Goal: Task Accomplishment & Management: Manage account settings

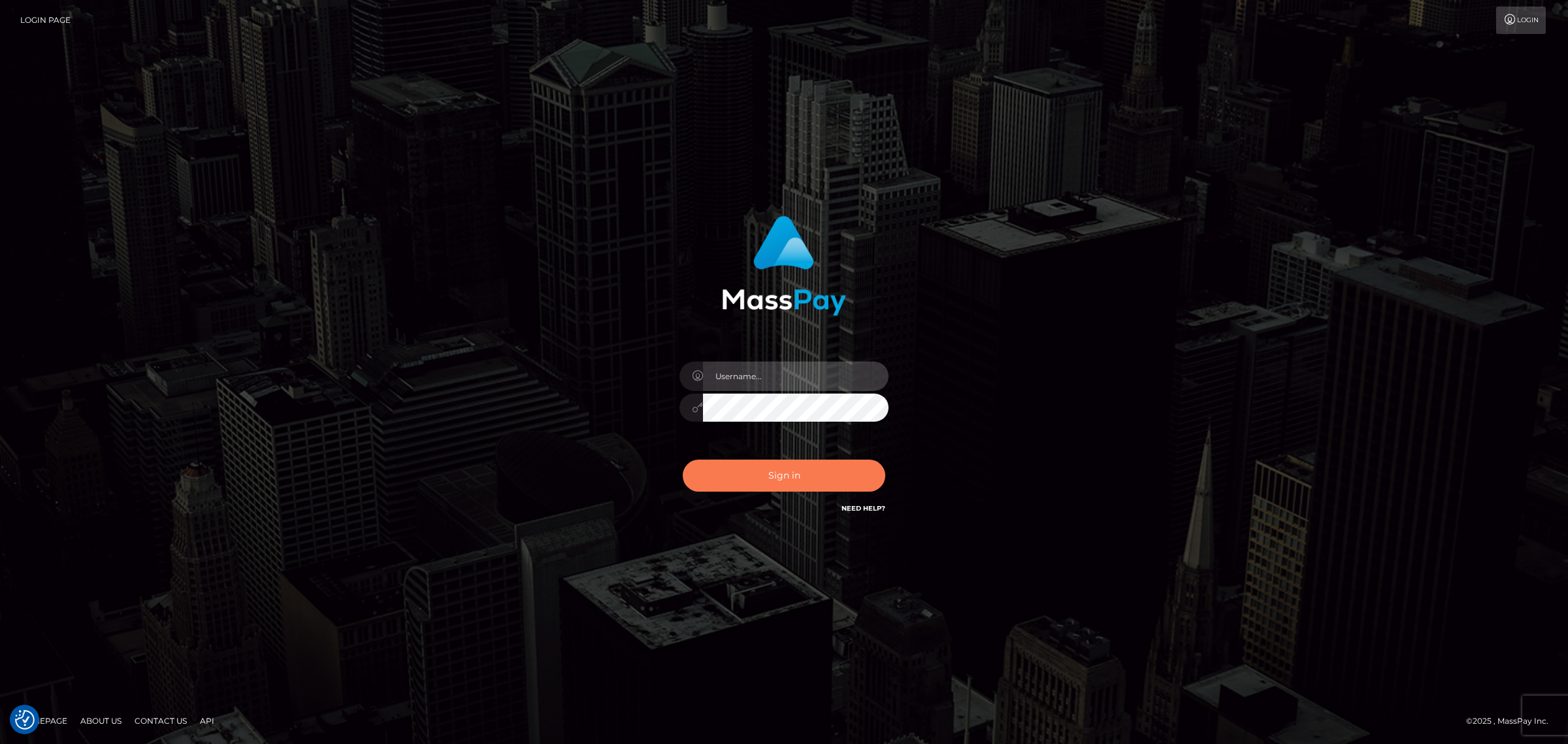
type input "Angelo.Xcite"
click at [776, 476] on button "Sign in" at bounding box center [784, 475] width 202 height 32
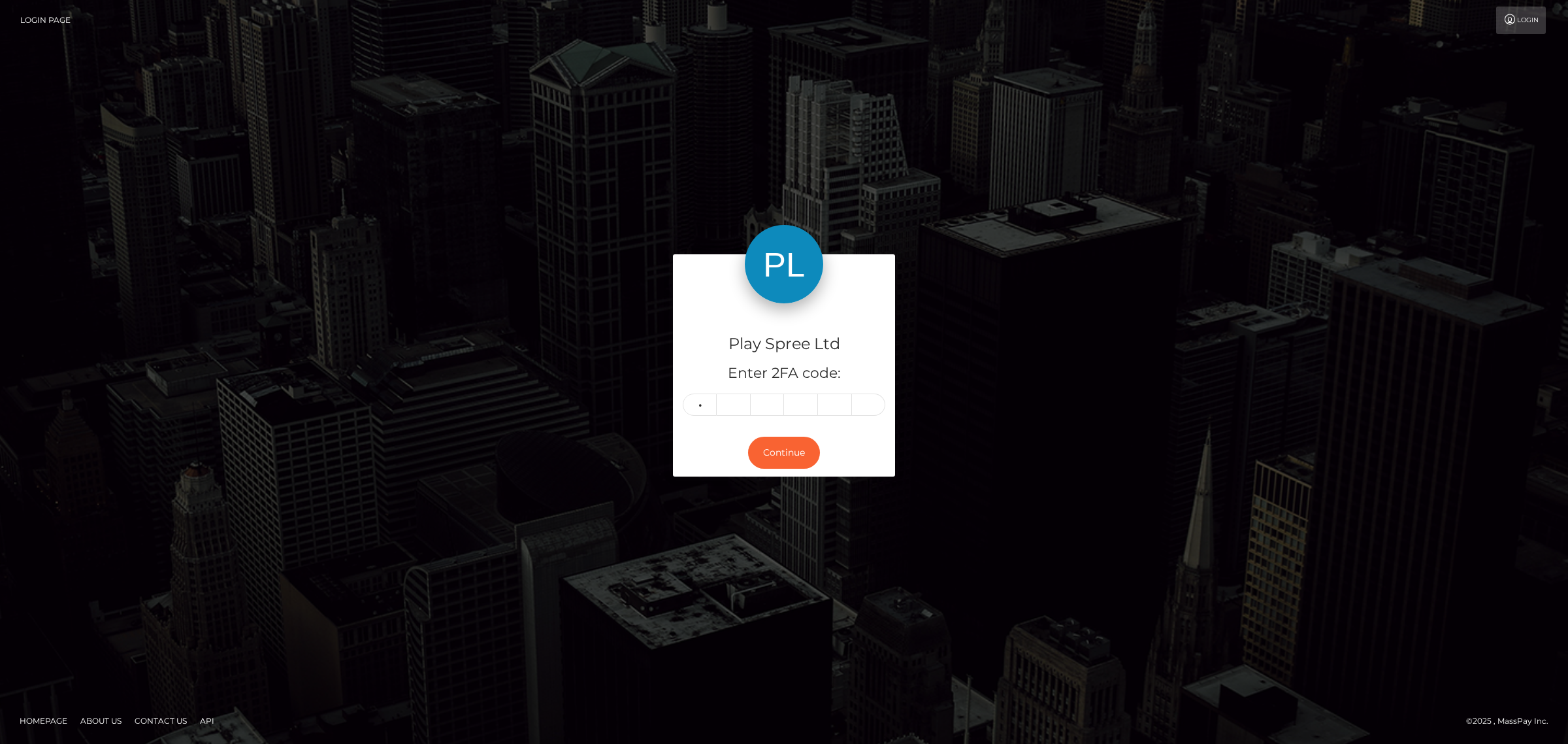
type input "3"
type input "6"
type input "2"
type input "6"
type input "3"
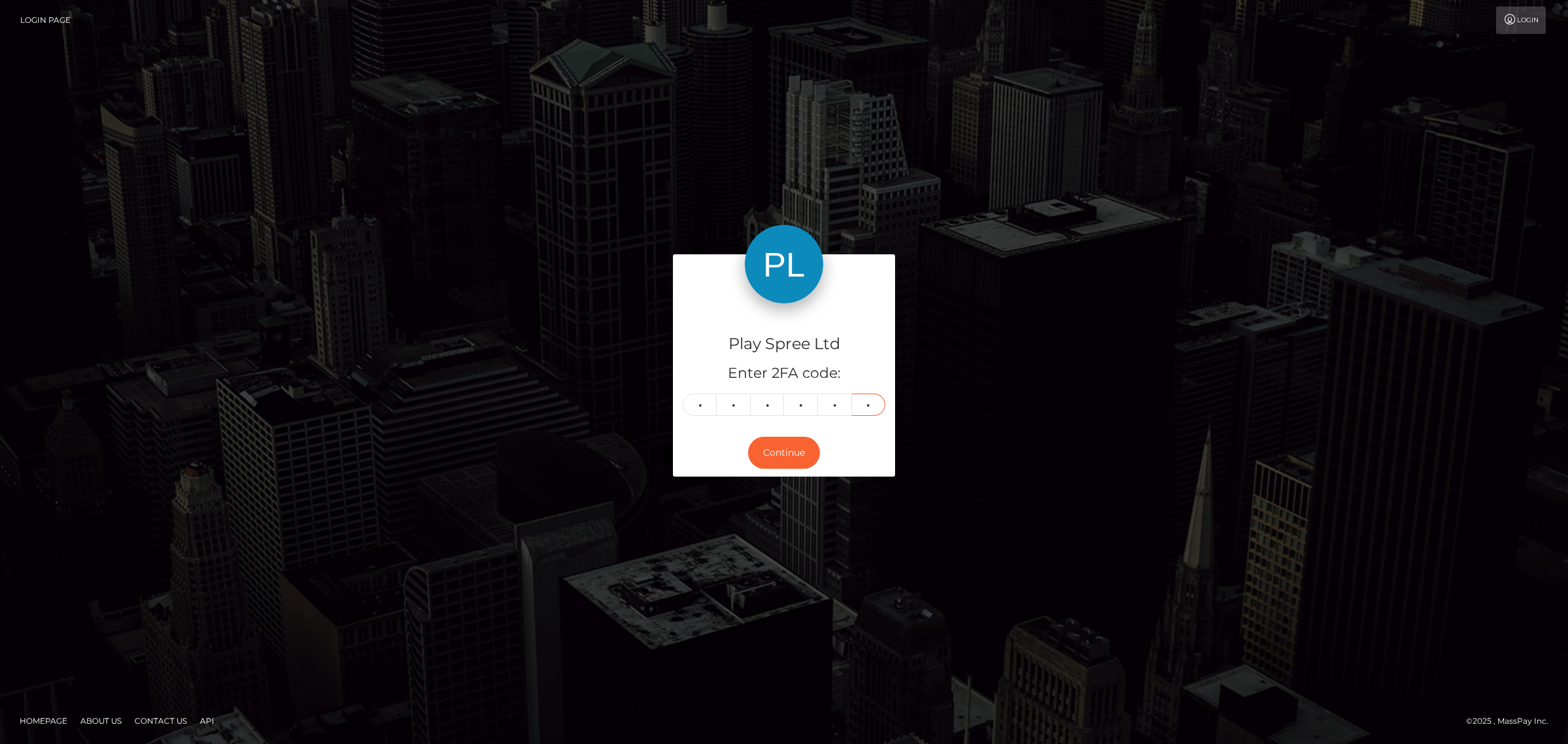
type input "8"
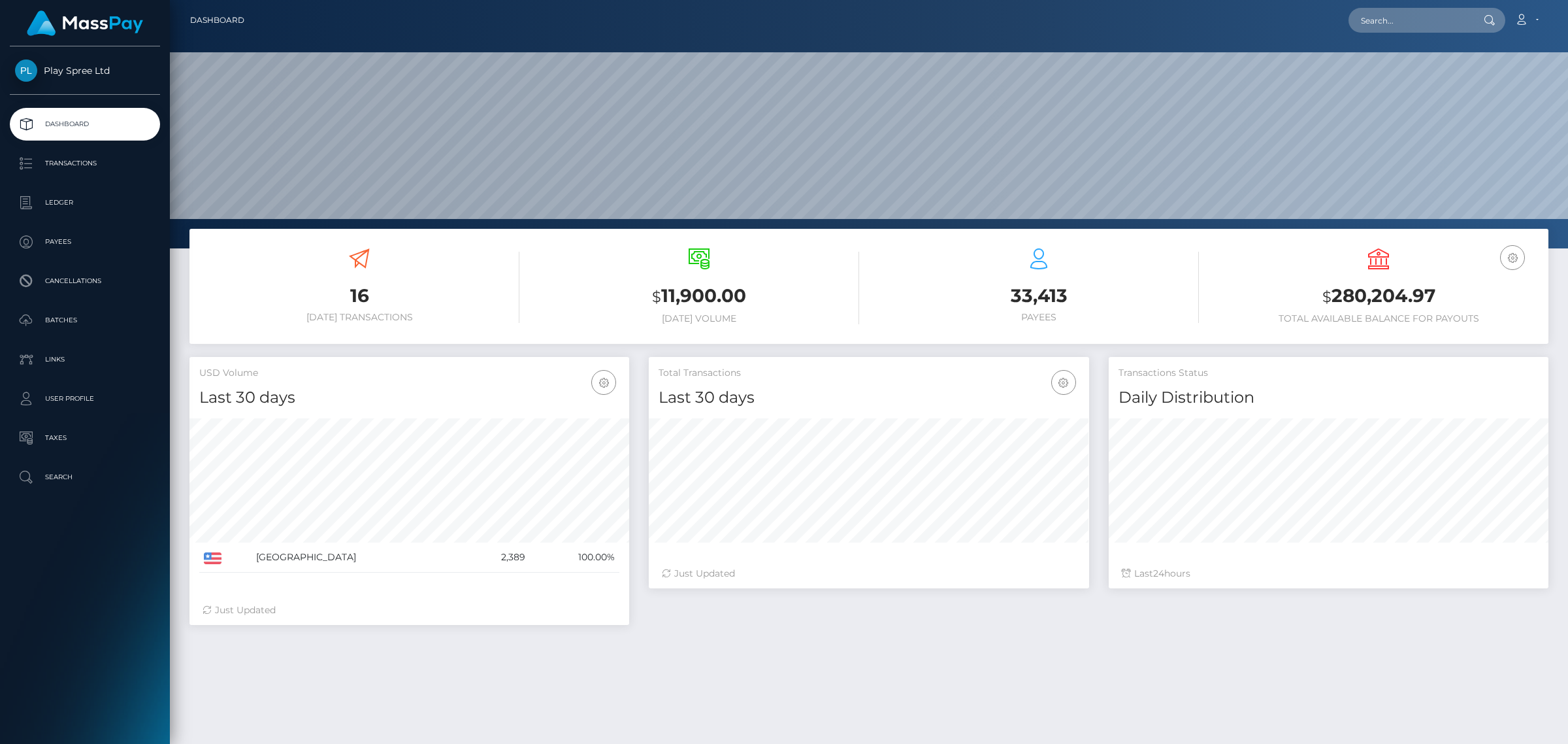
scroll to position [231, 439]
drag, startPoint x: 1456, startPoint y: 295, endPoint x: 1305, endPoint y: 290, distance: 151.1
click at [1305, 290] on h3 "$ 280,204.97" at bounding box center [1379, 296] width 320 height 27
click at [1354, 294] on h3 "$ 280,204.97" at bounding box center [1379, 296] width 320 height 27
drag, startPoint x: 1443, startPoint y: 292, endPoint x: 1325, endPoint y: 301, distance: 118.3
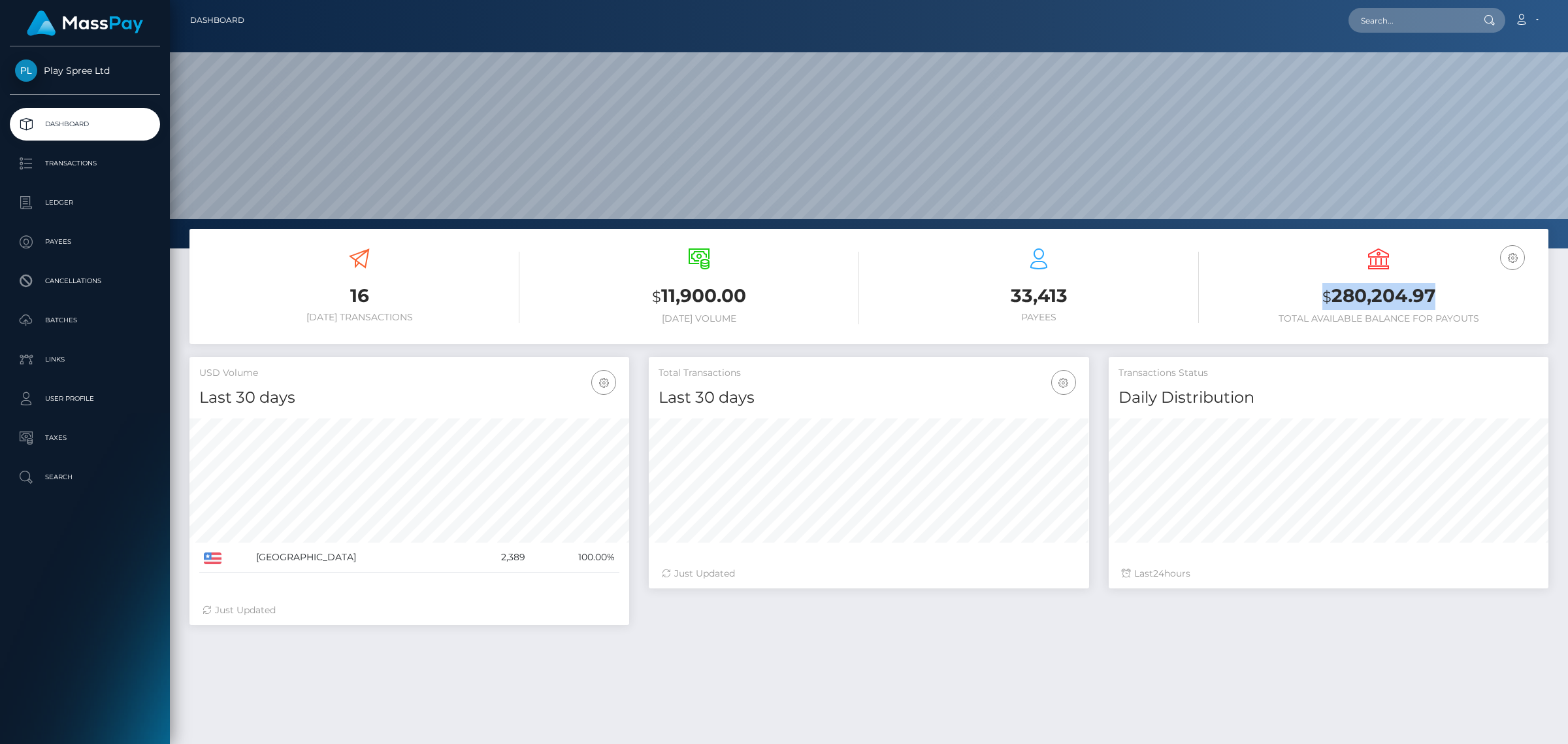
click at [1325, 301] on h3 "$ 280,204.97" at bounding box center [1379, 296] width 320 height 27
click at [89, 167] on p "Transactions" at bounding box center [85, 164] width 140 height 20
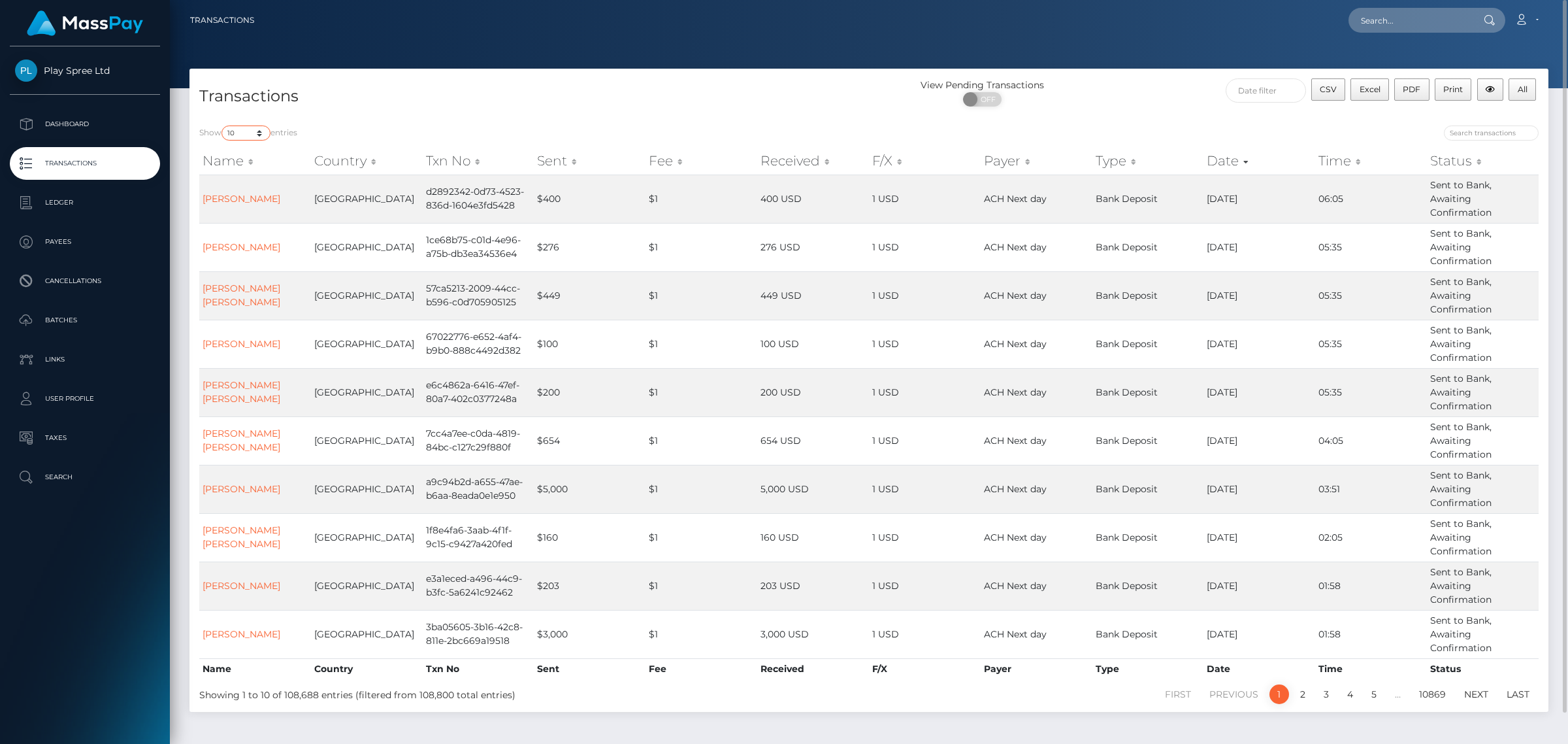
click at [247, 128] on select "10 25 50 100 250 500 1,000 3,500" at bounding box center [246, 133] width 49 height 15
select select "3500"
click at [223, 126] on select "10 25 50 100 250 500 1,000 3,500" at bounding box center [246, 133] width 49 height 15
click at [228, 201] on link "BRANDON THEODORE CRAWFORD" at bounding box center [241, 198] width 78 height 12
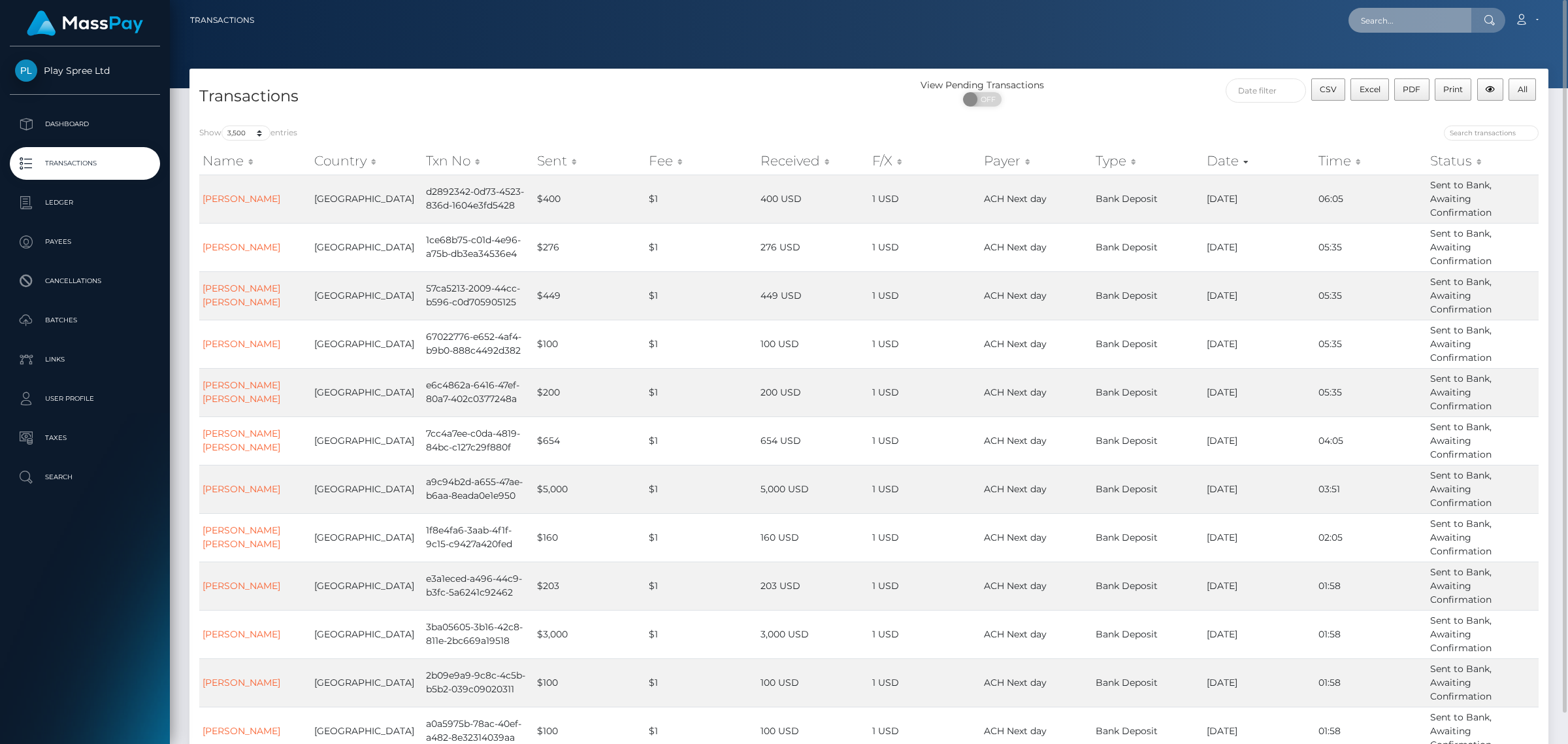
click at [1433, 20] on input "text" at bounding box center [1410, 20] width 123 height 25
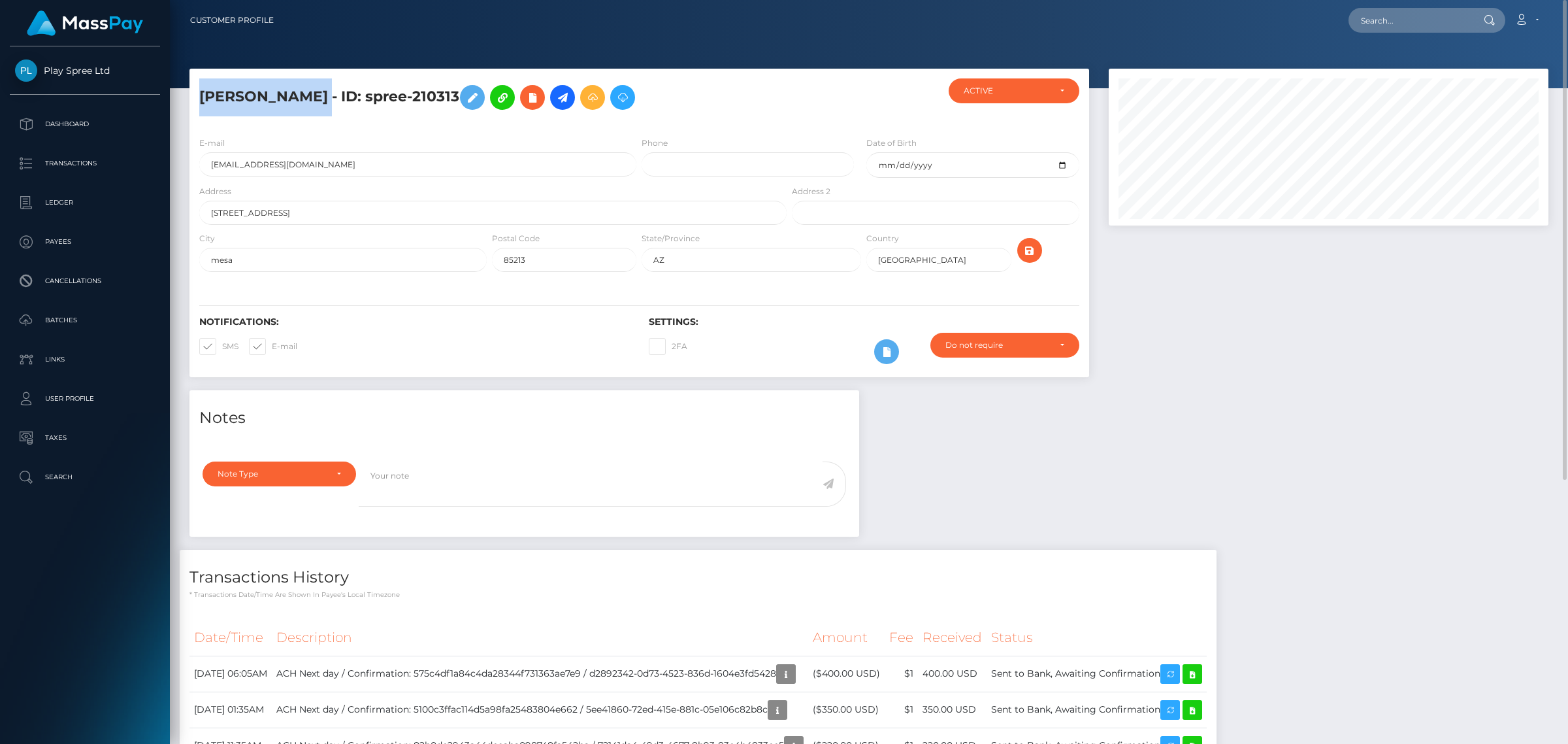
drag, startPoint x: 198, startPoint y: 98, endPoint x: 461, endPoint y: 103, distance: 263.0
click at [461, 103] on div "BRANDON THEODORE CRAWFORD - ID: spree-210313" at bounding box center [489, 102] width 600 height 48
click at [510, 96] on h5 "BRANDON THEODORE CRAWFORD - ID: spree-210313" at bounding box center [489, 97] width 580 height 38
drag, startPoint x: 504, startPoint y: 96, endPoint x: 596, endPoint y: 96, distance: 92.0
click at [596, 96] on h5 "BRANDON THEODORE CRAWFORD - ID: spree-210313" at bounding box center [489, 97] width 580 height 38
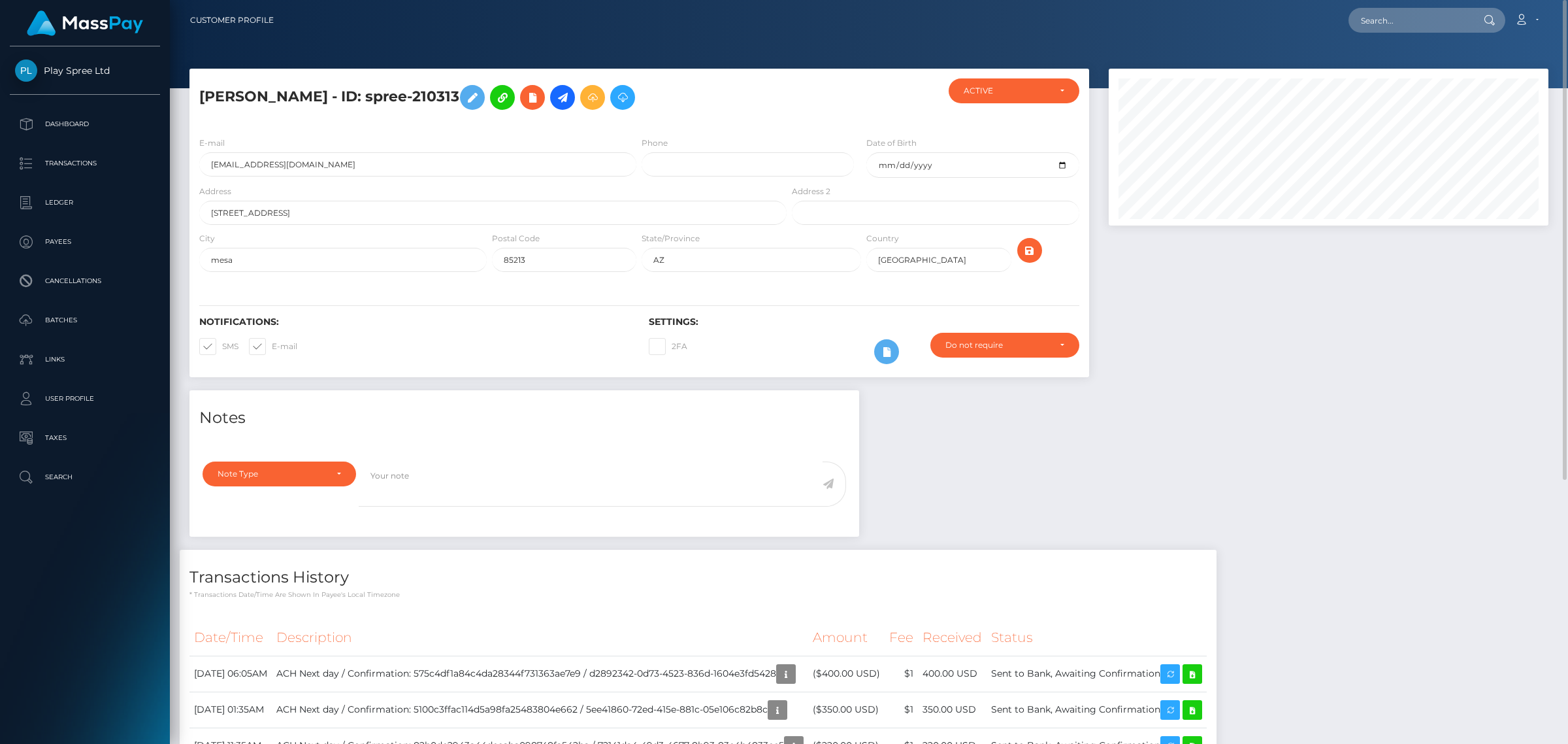
click at [553, 99] on h5 "BRANDON THEODORE CRAWFORD - ID: spree-210313" at bounding box center [489, 97] width 580 height 38
drag, startPoint x: 549, startPoint y: 97, endPoint x: 596, endPoint y: 103, distance: 47.4
click at [594, 94] on h5 "BRANDON THEODORE CRAWFORD - ID: spree-210313" at bounding box center [489, 97] width 580 height 38
click at [434, 169] on input "bcrawford2311@gmail.com" at bounding box center [418, 164] width 437 height 24
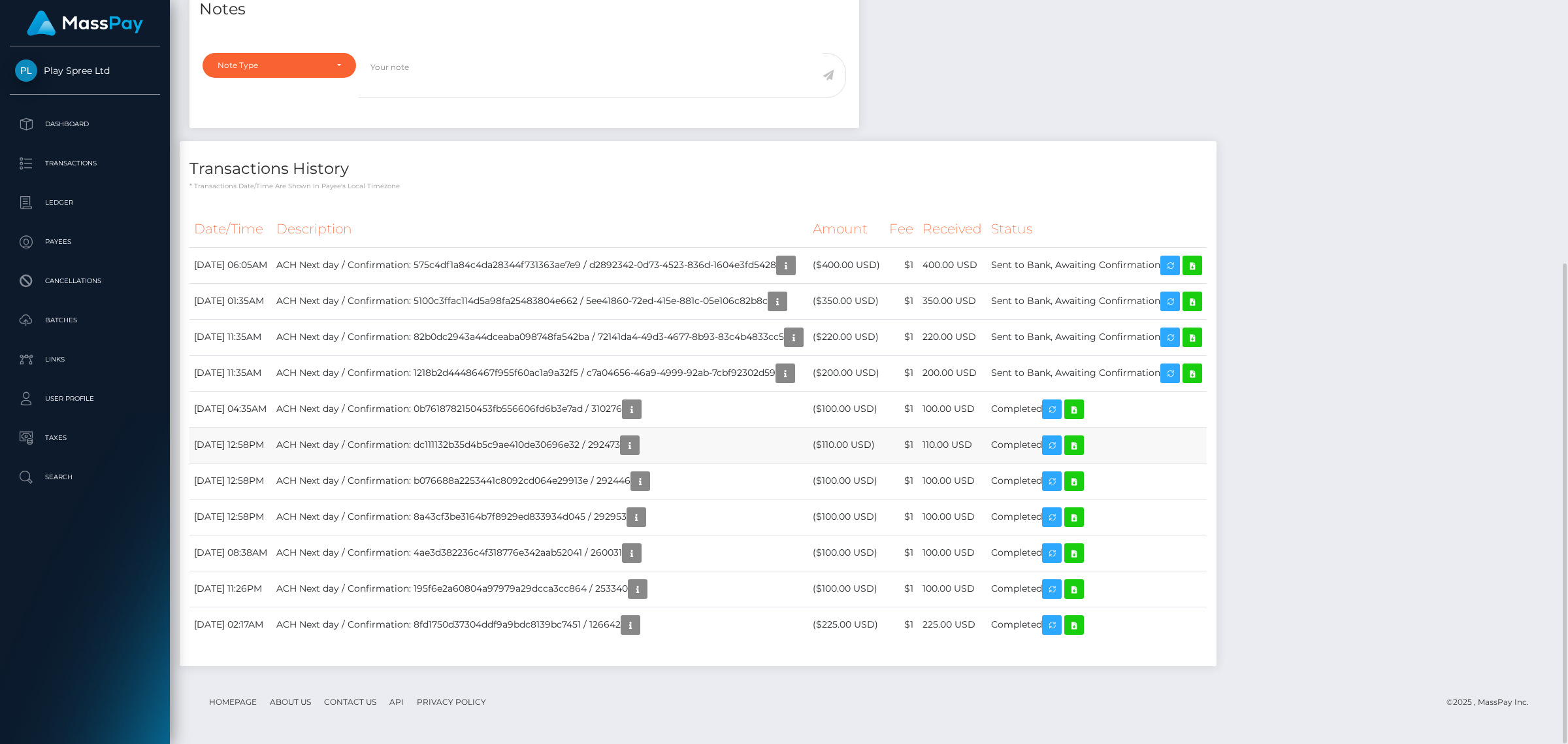
scroll to position [157, 439]
click at [1082, 407] on icon at bounding box center [1074, 409] width 16 height 16
click at [1171, 159] on h4 "Transactions History" at bounding box center [698, 168] width 1017 height 23
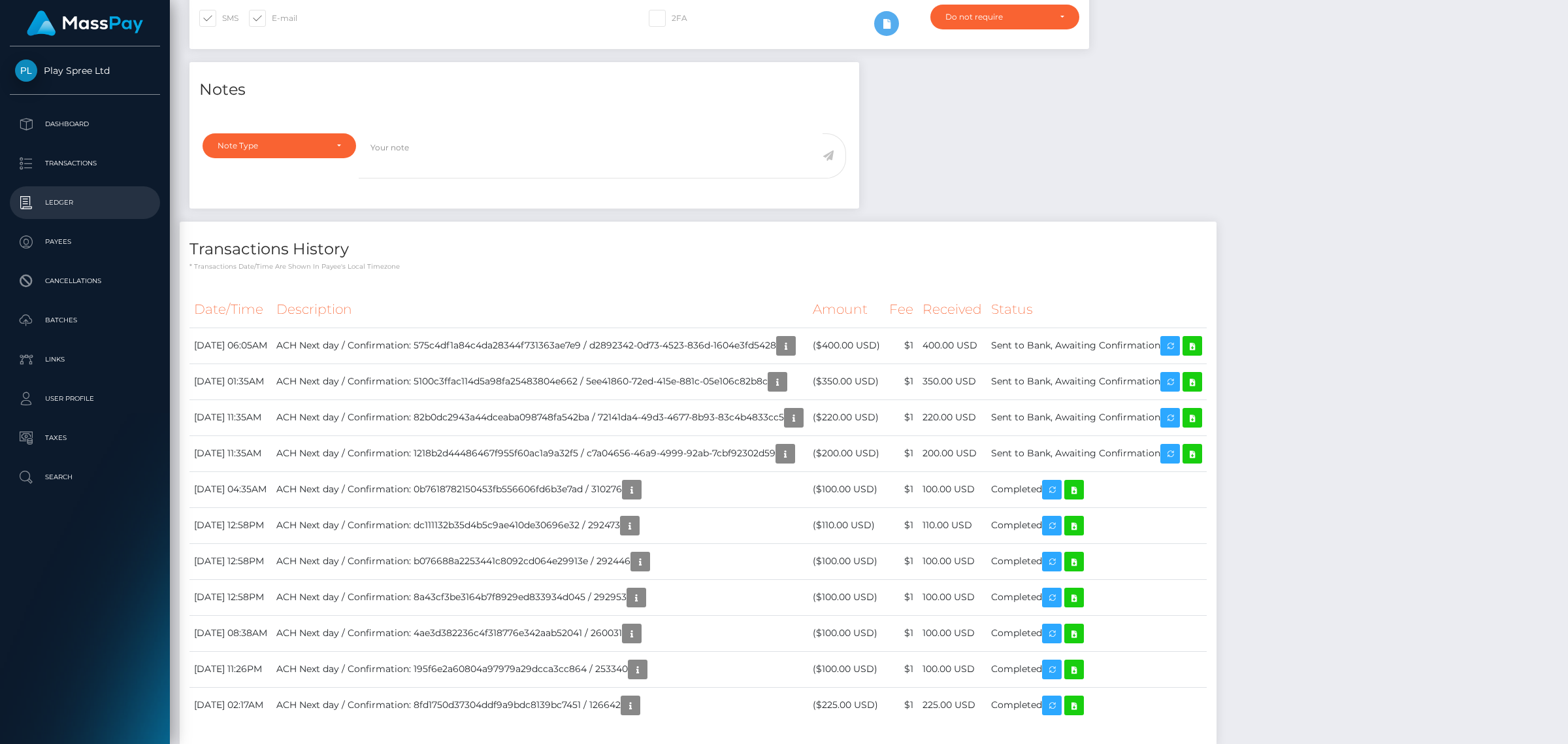
click at [94, 207] on p "Ledger" at bounding box center [85, 202] width 140 height 20
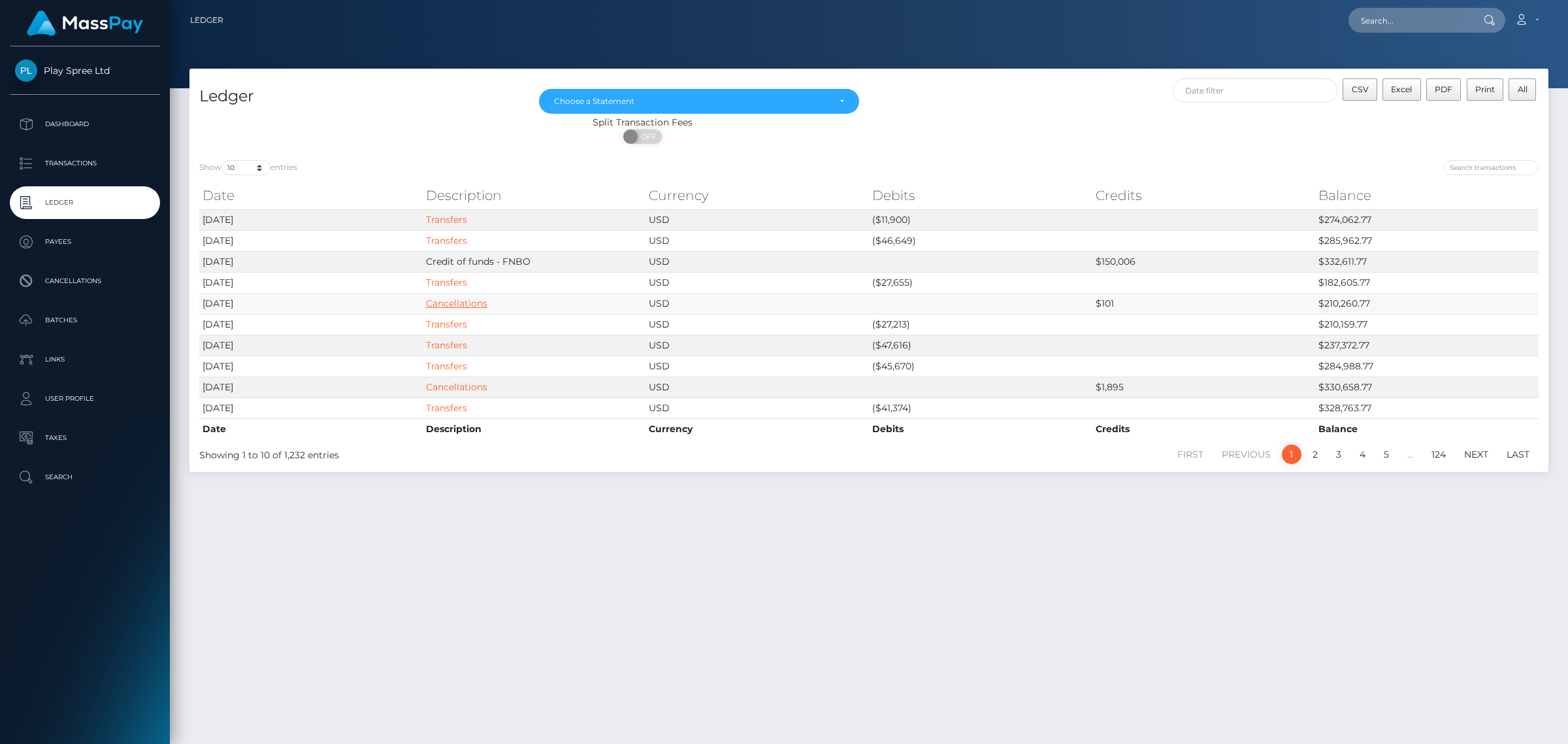
click at [472, 301] on link "Cancellations" at bounding box center [456, 303] width 61 height 12
click at [95, 245] on p "Payees" at bounding box center [85, 242] width 140 height 20
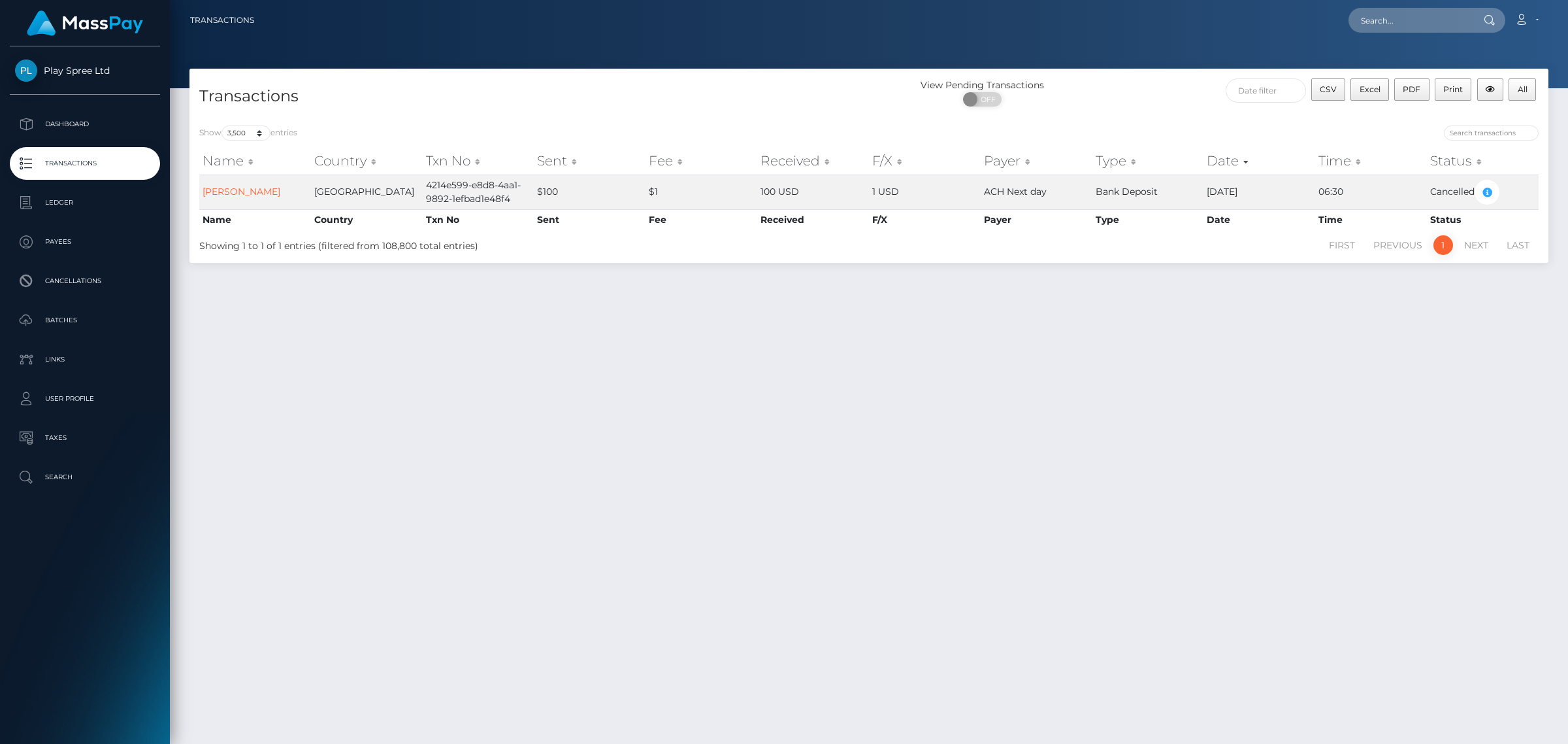
select select "3500"
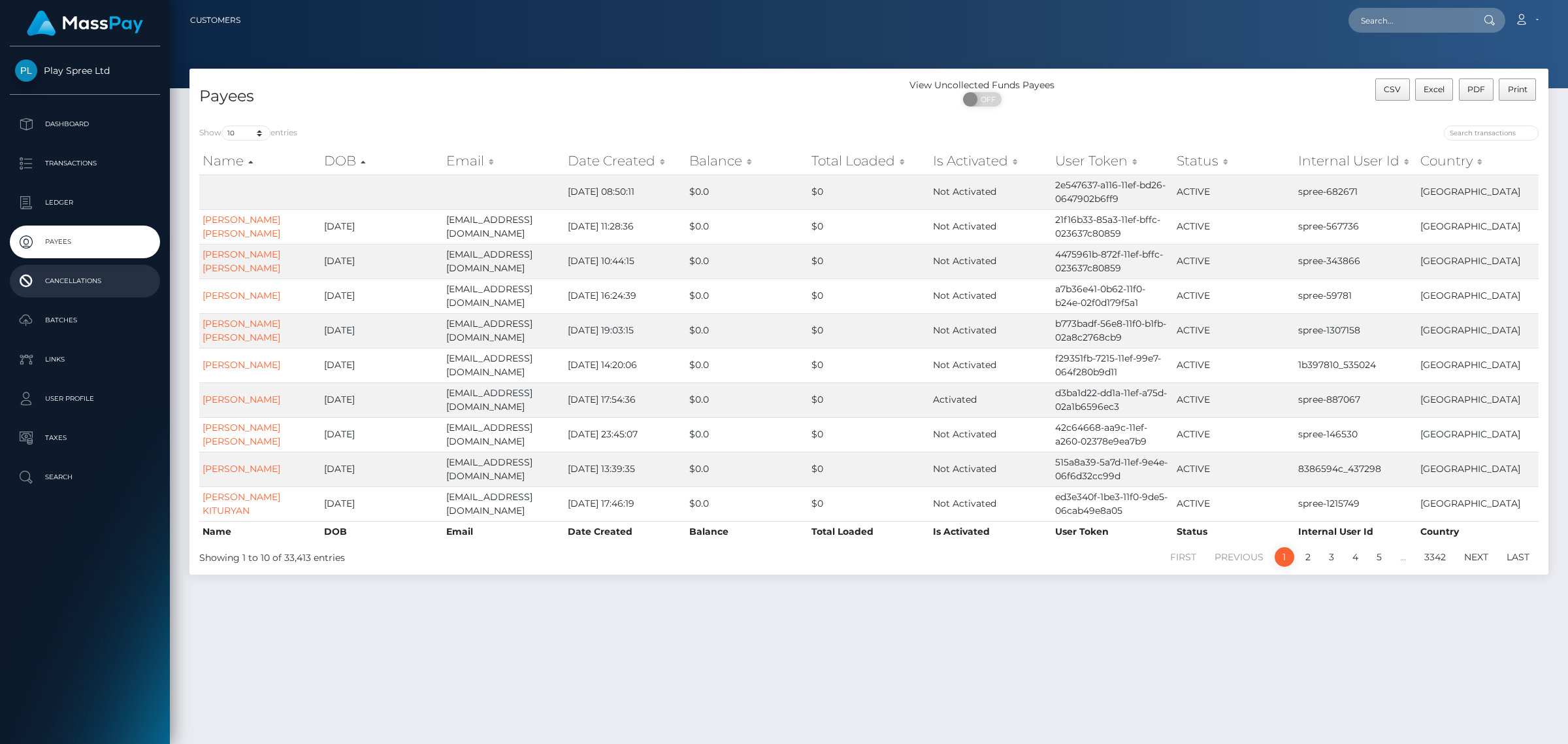
click at [84, 279] on p "Cancellations" at bounding box center [85, 281] width 140 height 20
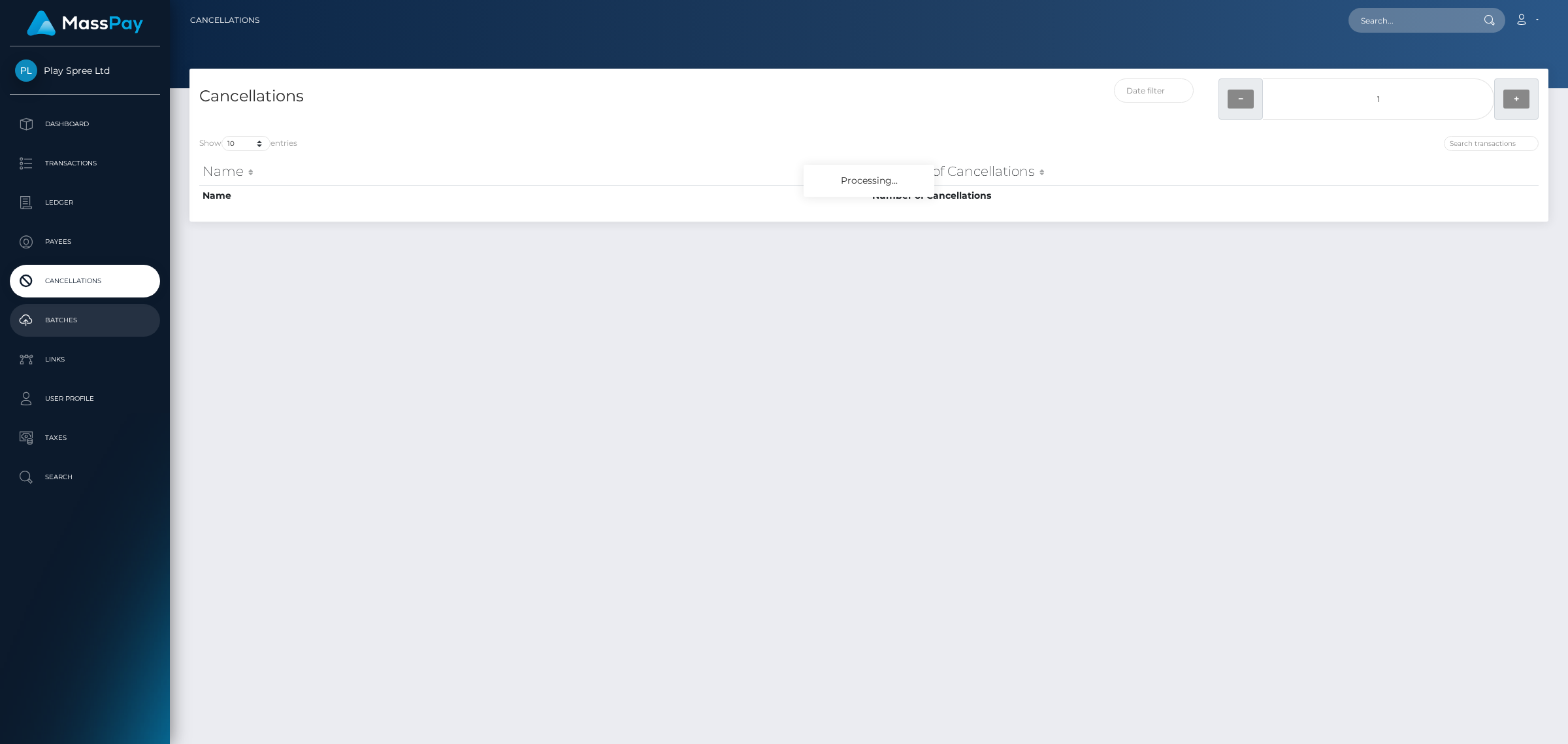
click at [80, 322] on p "Batches" at bounding box center [85, 320] width 140 height 20
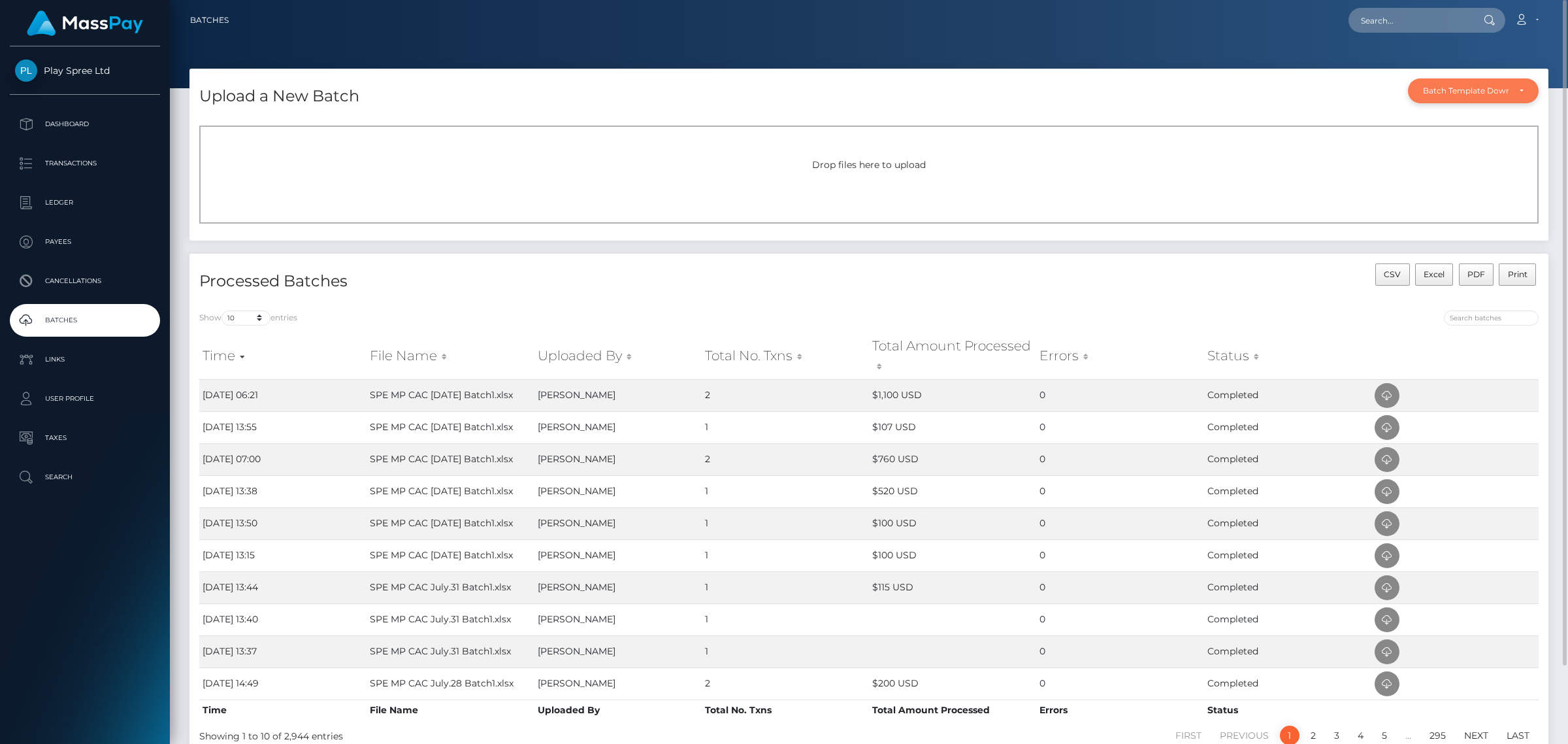
click at [1511, 93] on div "Batch Template Download" at bounding box center [1474, 90] width 101 height 11
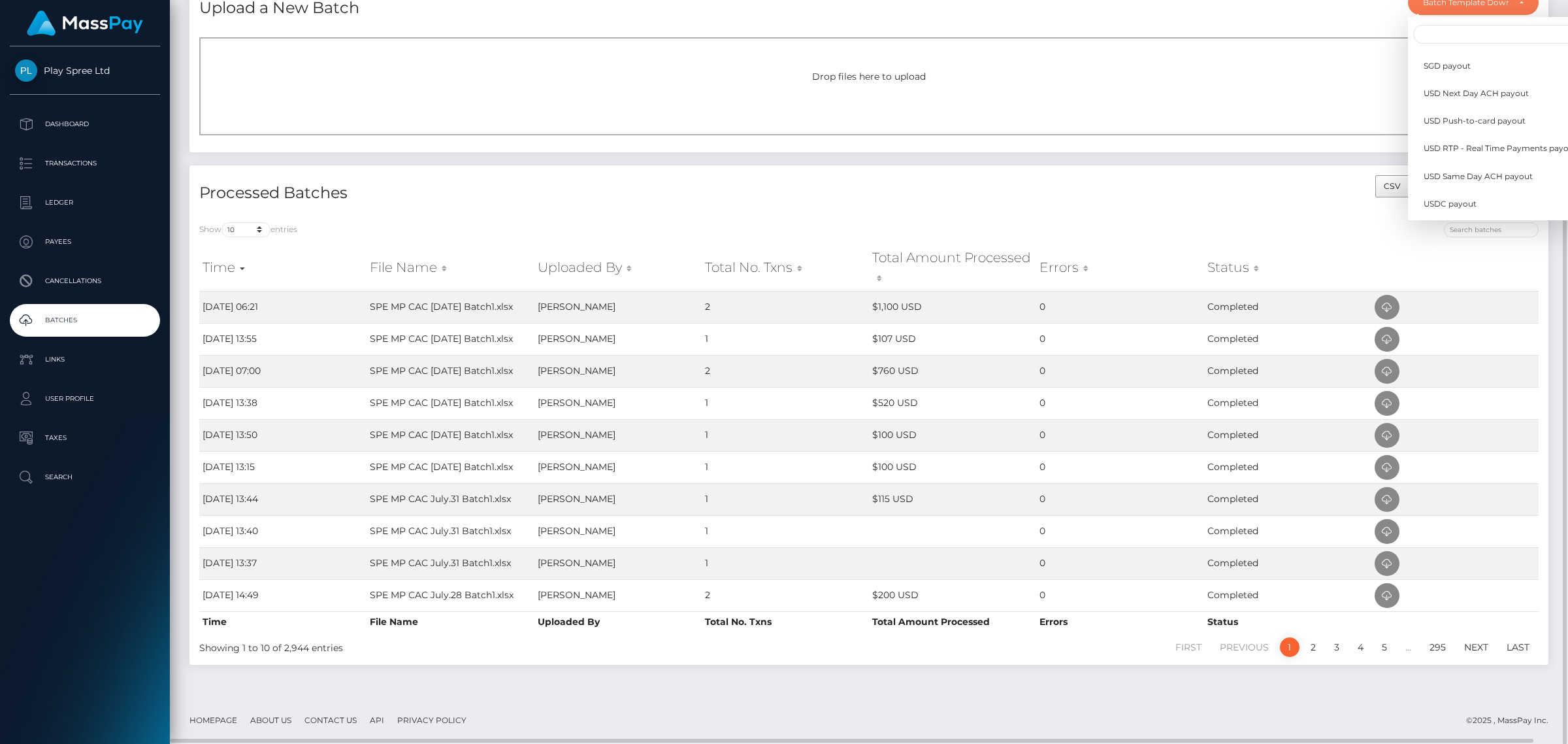
scroll to position [381, 0]
click at [1238, 222] on div at bounding box center [1209, 231] width 660 height 18
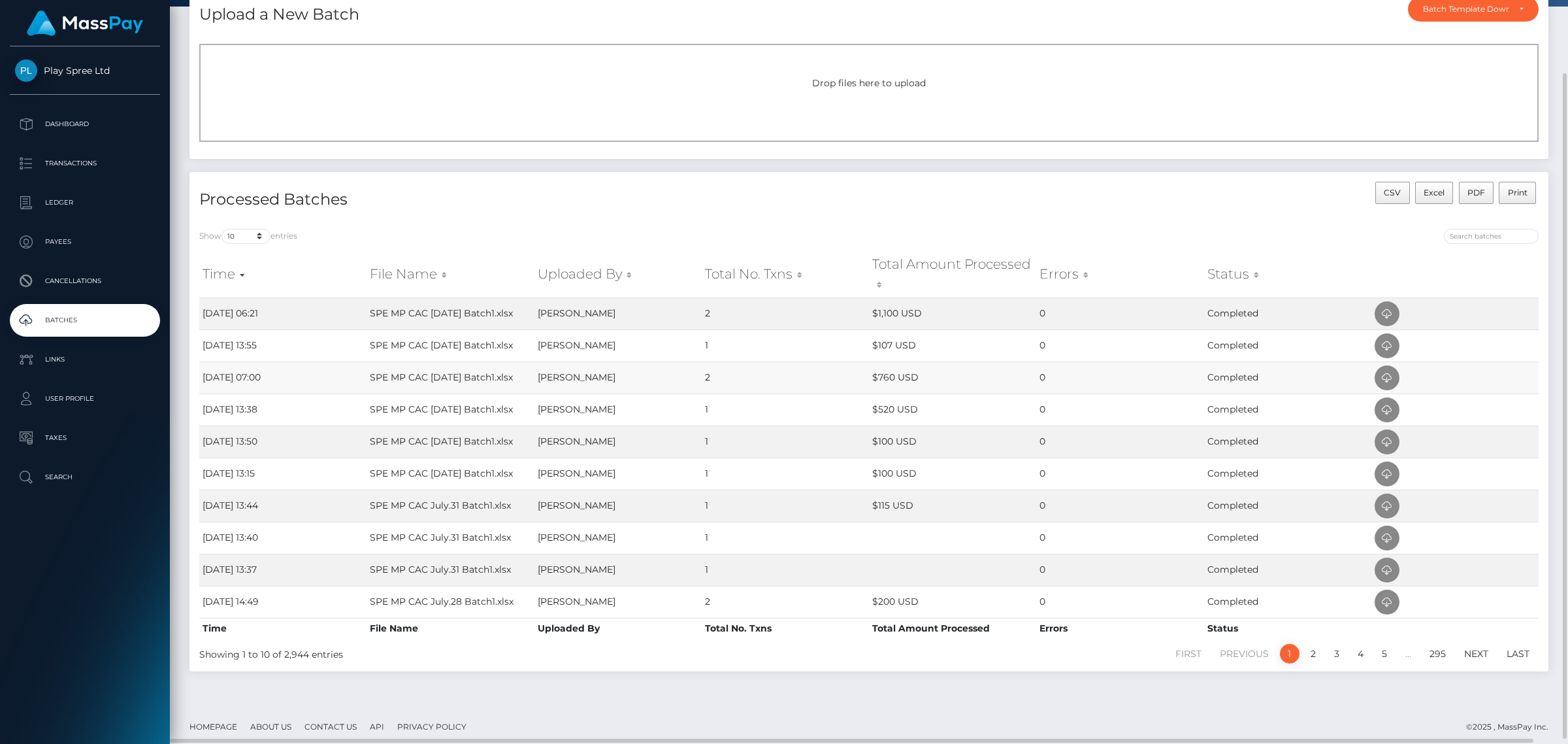
scroll to position [0, 0]
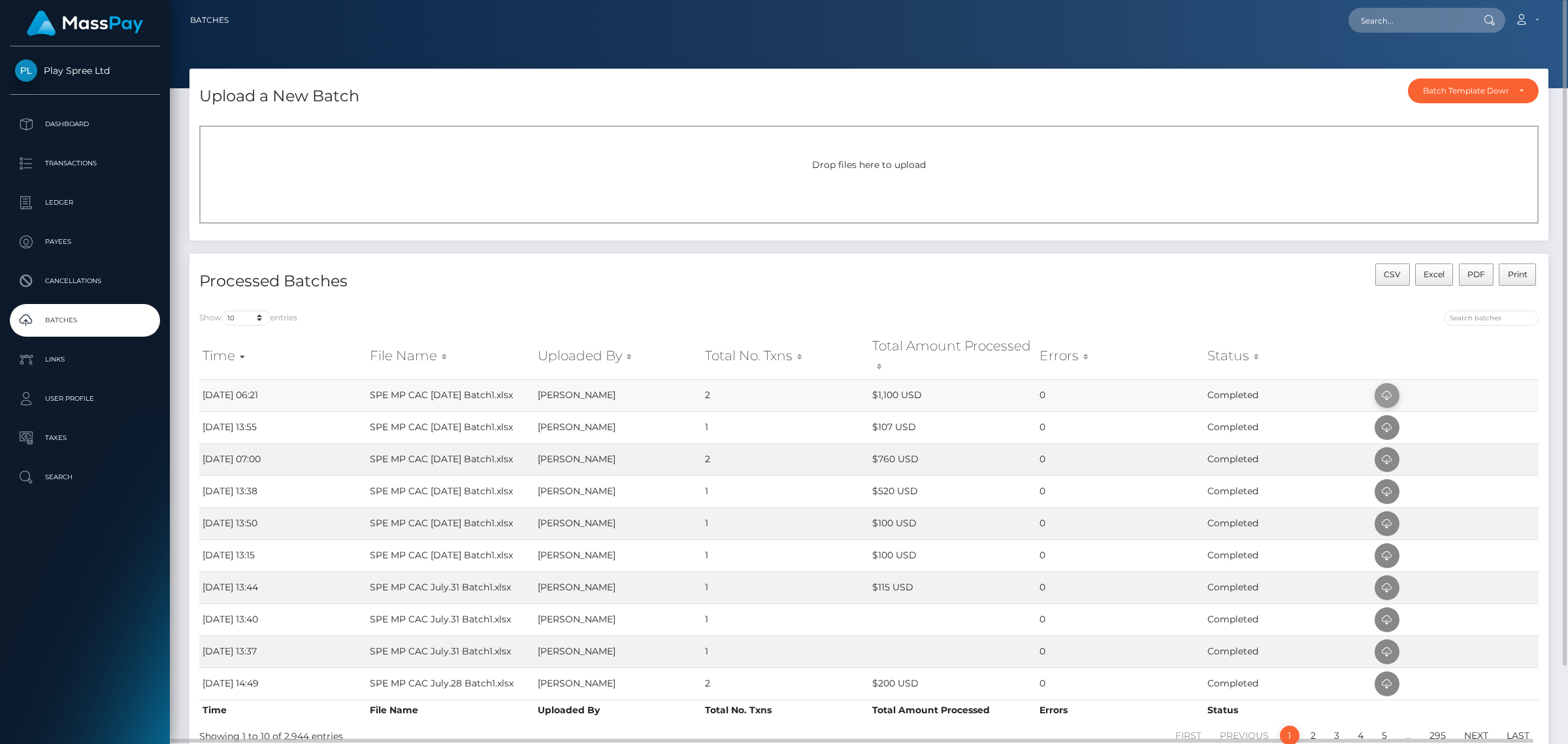
click at [1395, 391] on span at bounding box center [1387, 395] width 25 height 25
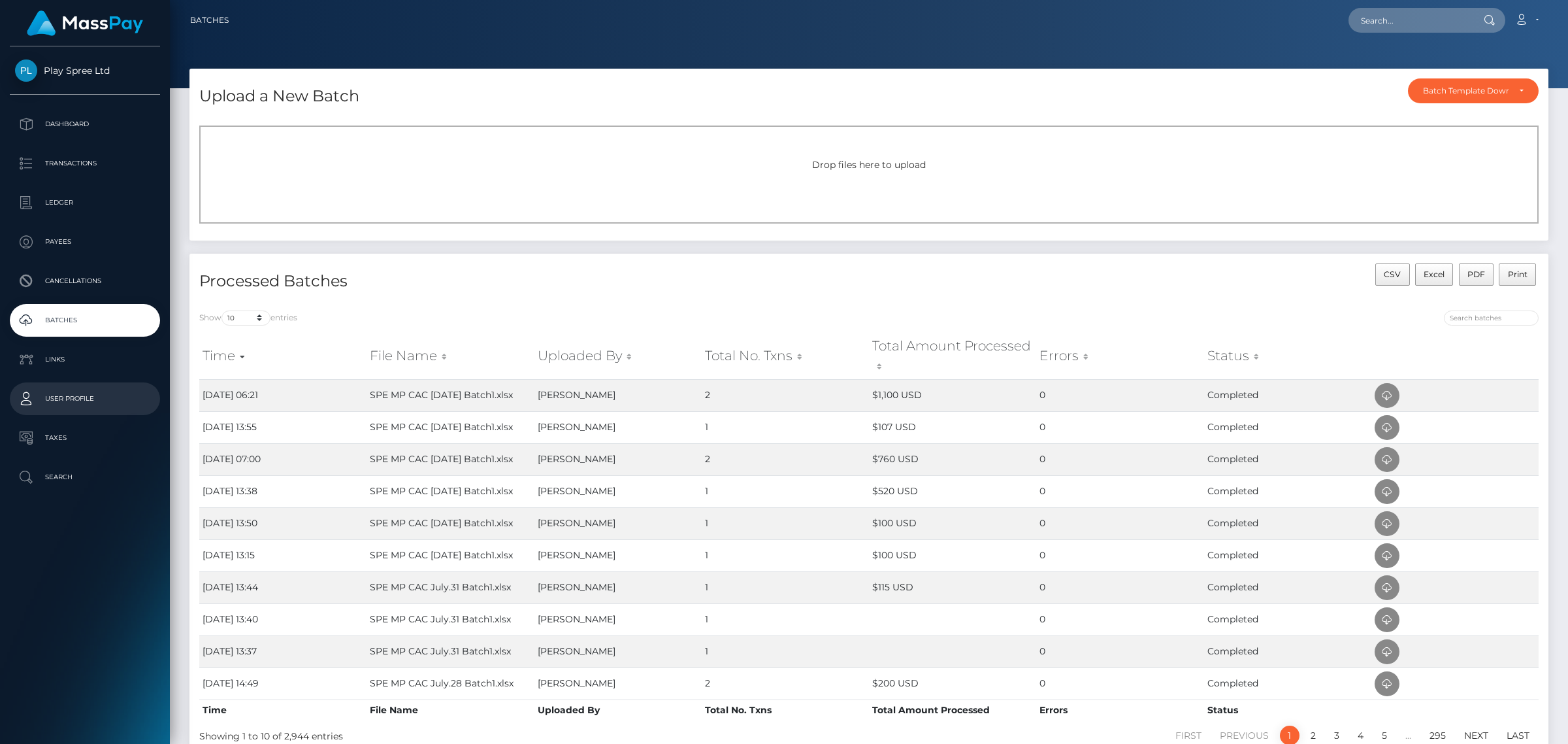
click at [84, 396] on p "User Profile" at bounding box center [85, 398] width 140 height 20
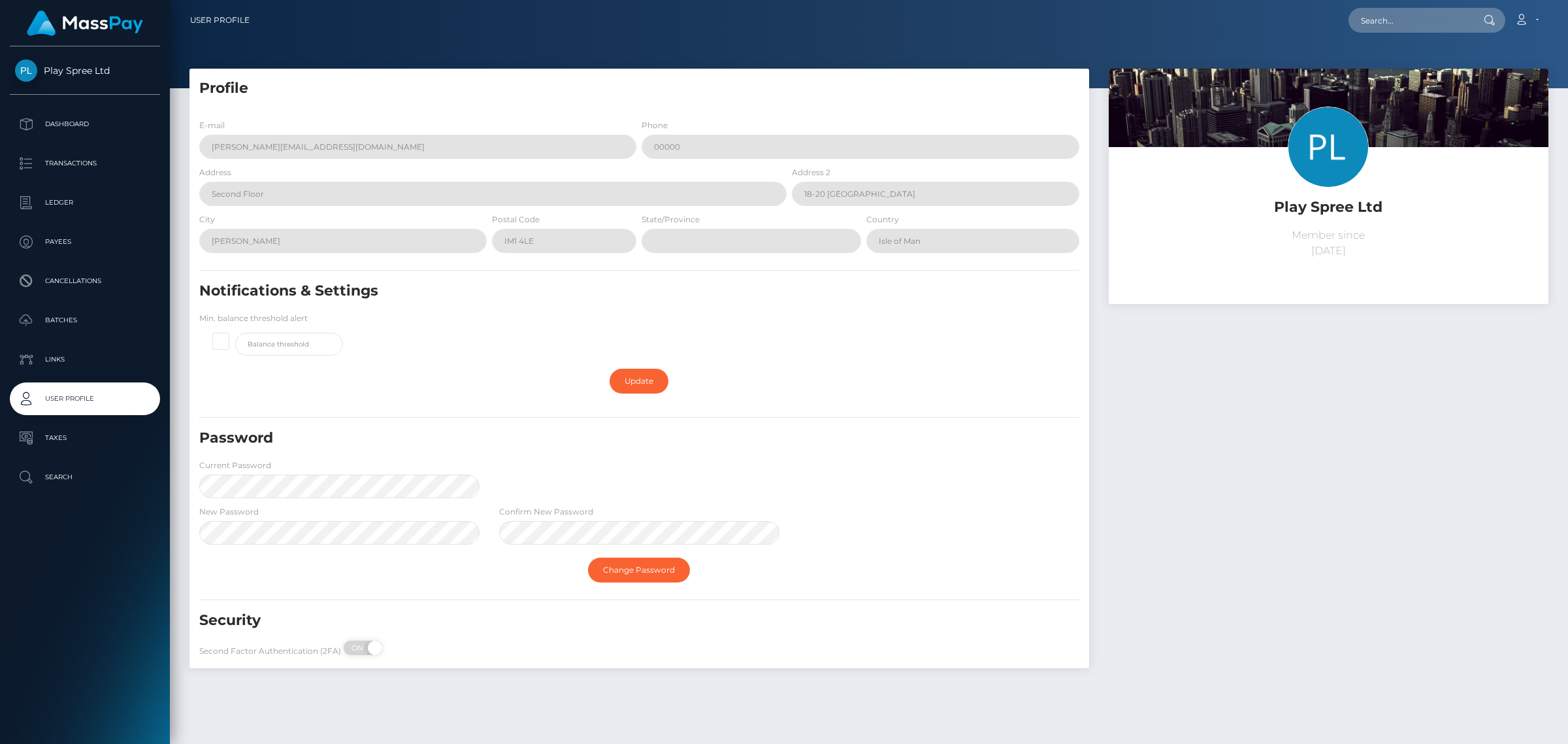
click at [1203, 632] on div "Play Spree Ltd Member since [DATE]" at bounding box center [1329, 374] width 460 height 612
